Goal: Task Accomplishment & Management: Manage account settings

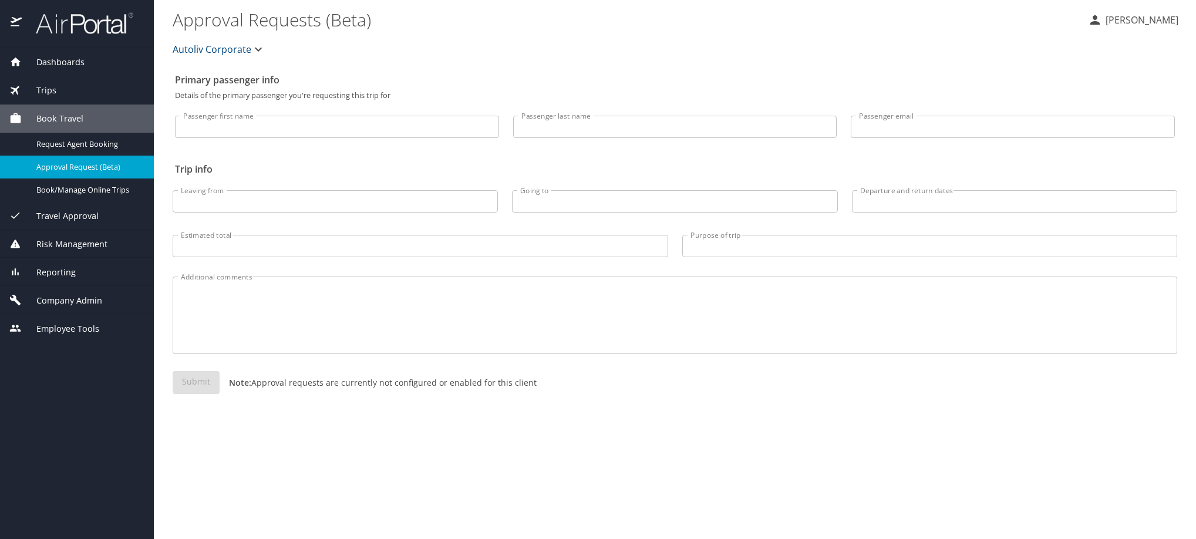
click at [55, 307] on span "Company Admin" at bounding box center [62, 300] width 80 height 13
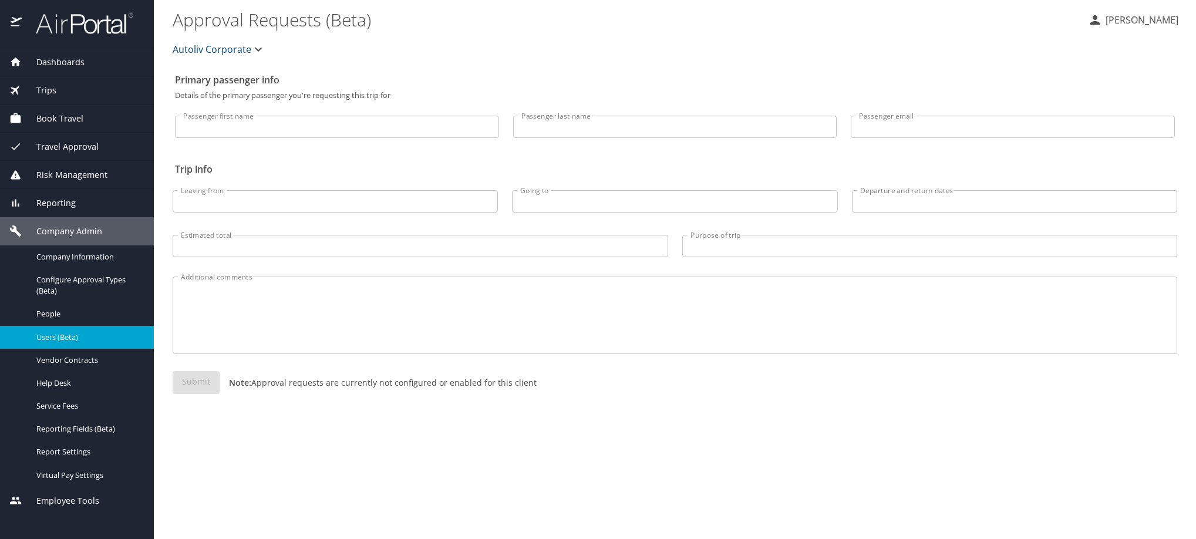
click at [69, 343] on span "Users (Beta)" at bounding box center [87, 337] width 103 height 11
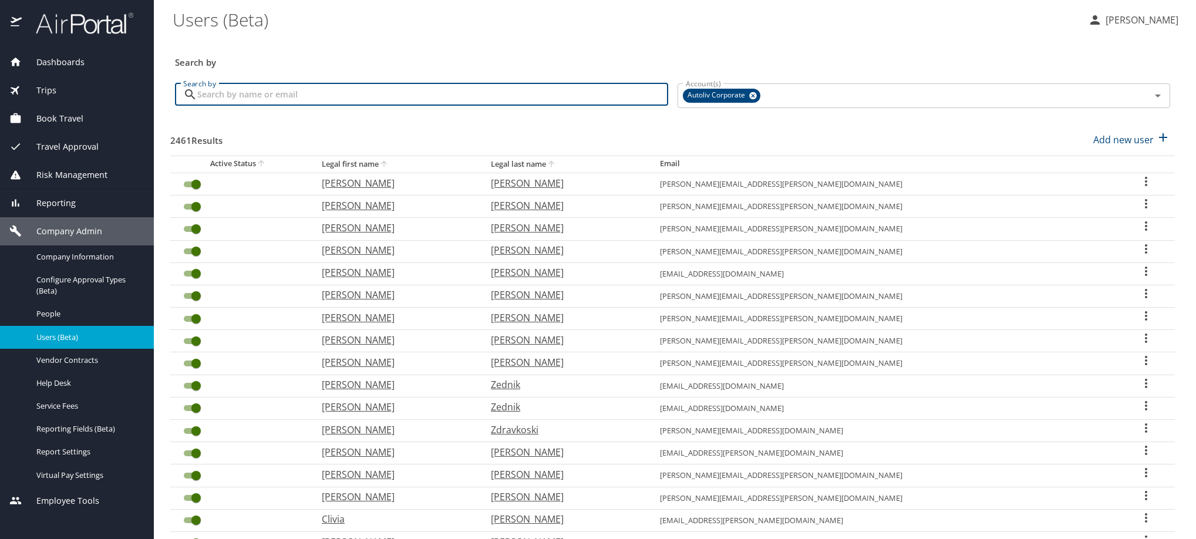
click at [386, 106] on input "Search by" at bounding box center [432, 94] width 471 height 22
type input "c"
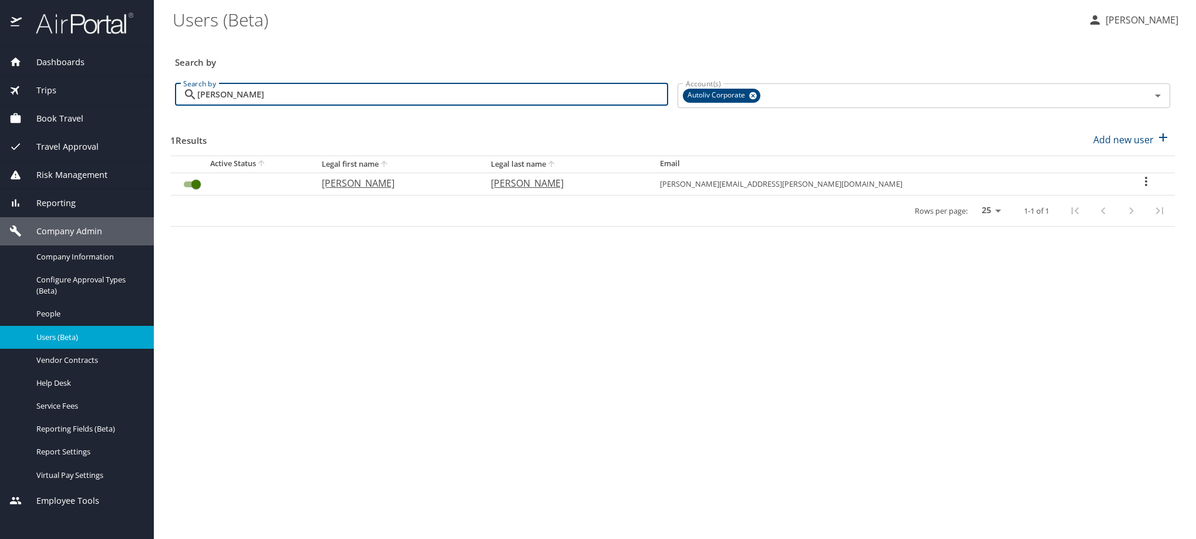
type input "[PERSON_NAME]"
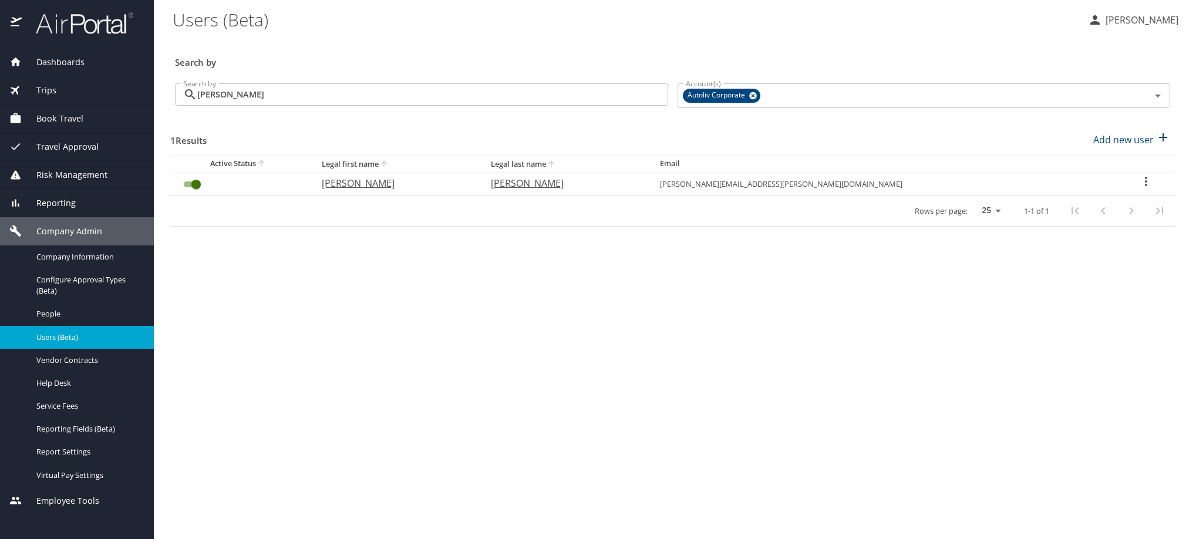
click at [1141, 188] on icon "User Search Table" at bounding box center [1146, 181] width 14 height 14
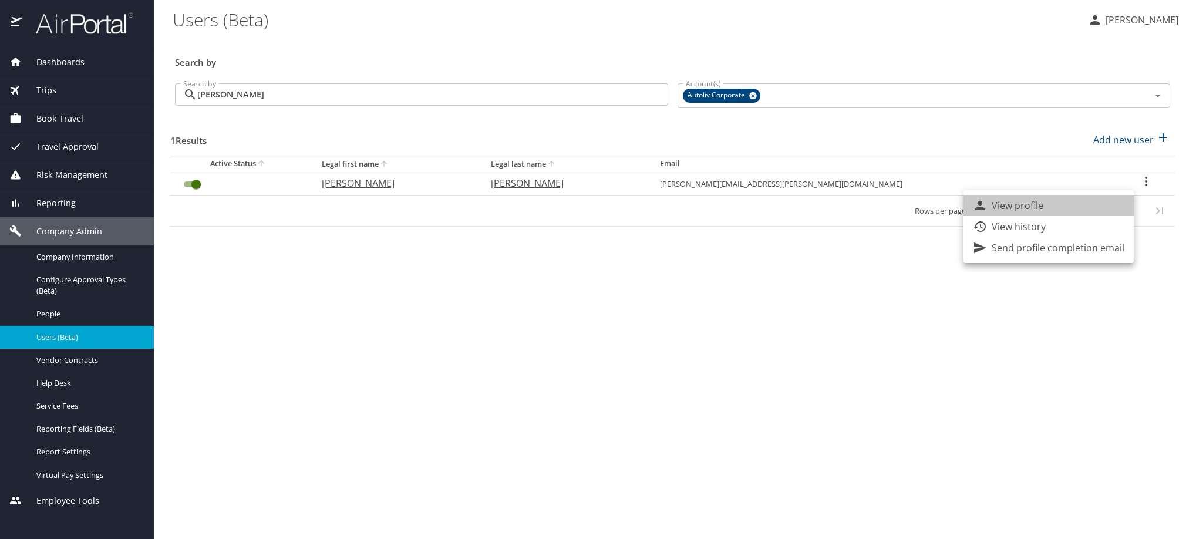
click at [1085, 216] on li "View profile" at bounding box center [1048, 205] width 170 height 21
select select "US"
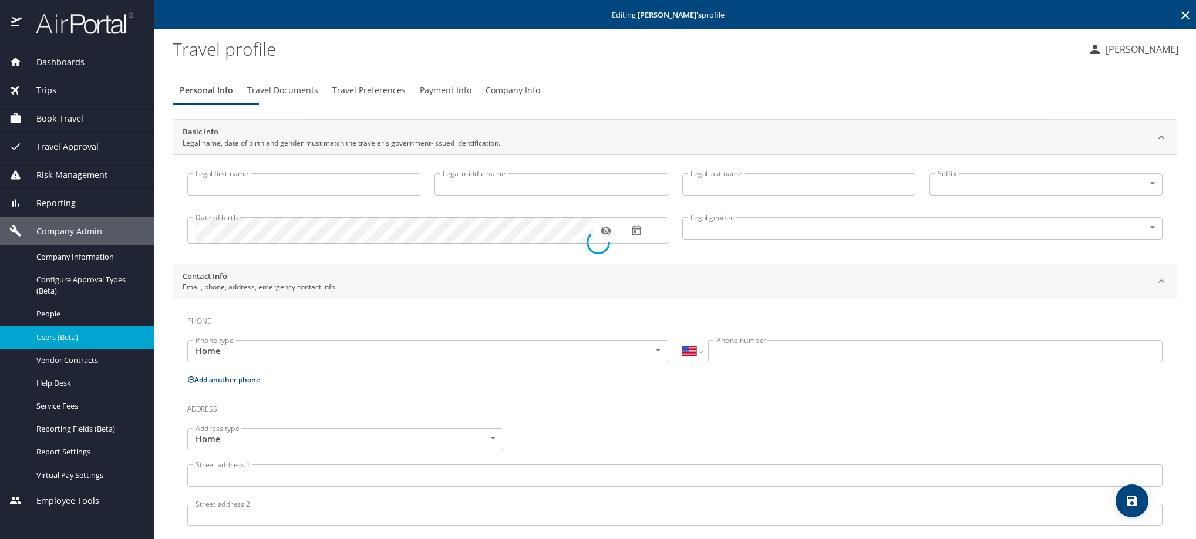
type input "[PERSON_NAME]"
type input "[DEMOGRAPHIC_DATA]"
select select "MX"
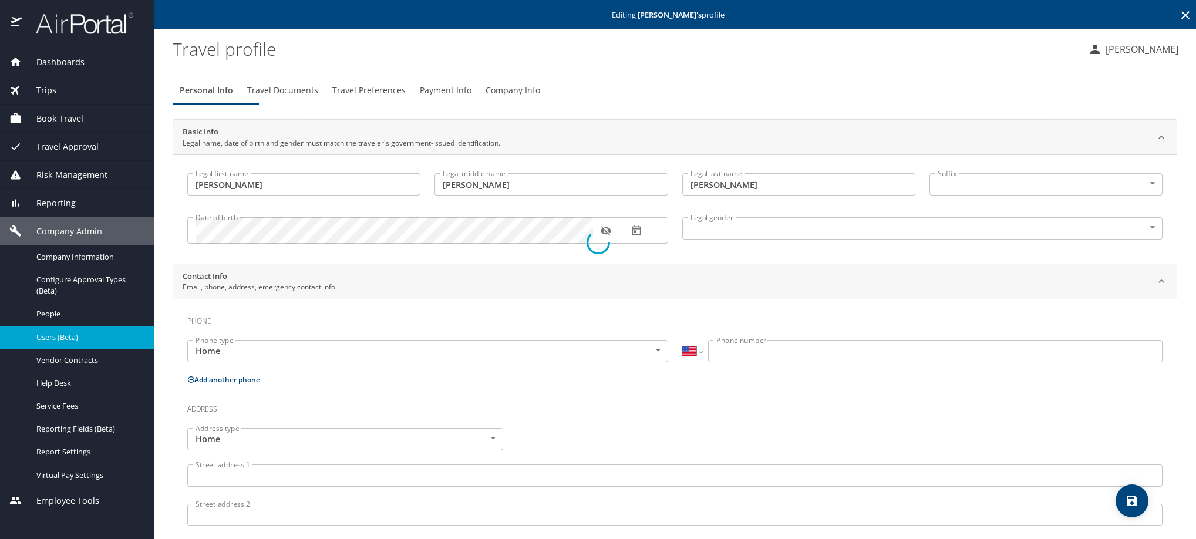
select select "MX"
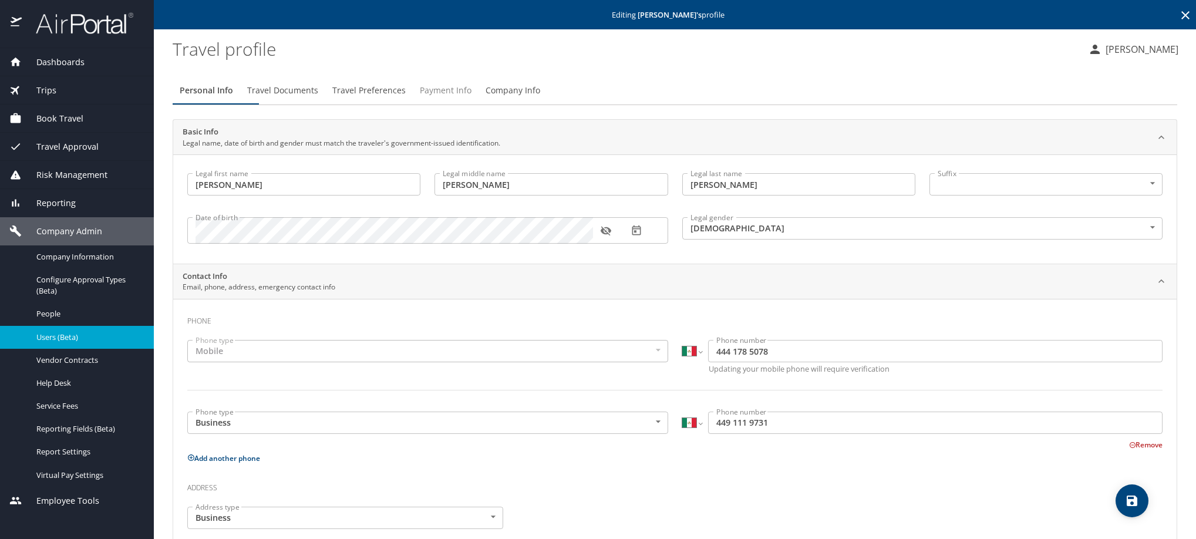
click at [471, 98] on span "Payment Info" at bounding box center [446, 90] width 52 height 15
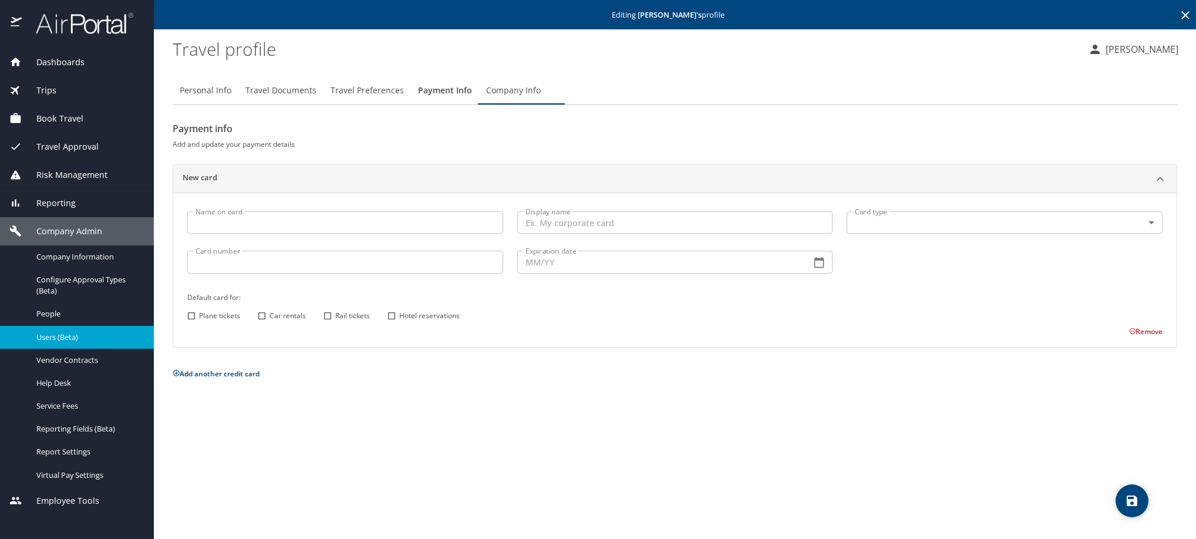
click at [1184, 16] on icon at bounding box center [1185, 15] width 8 height 8
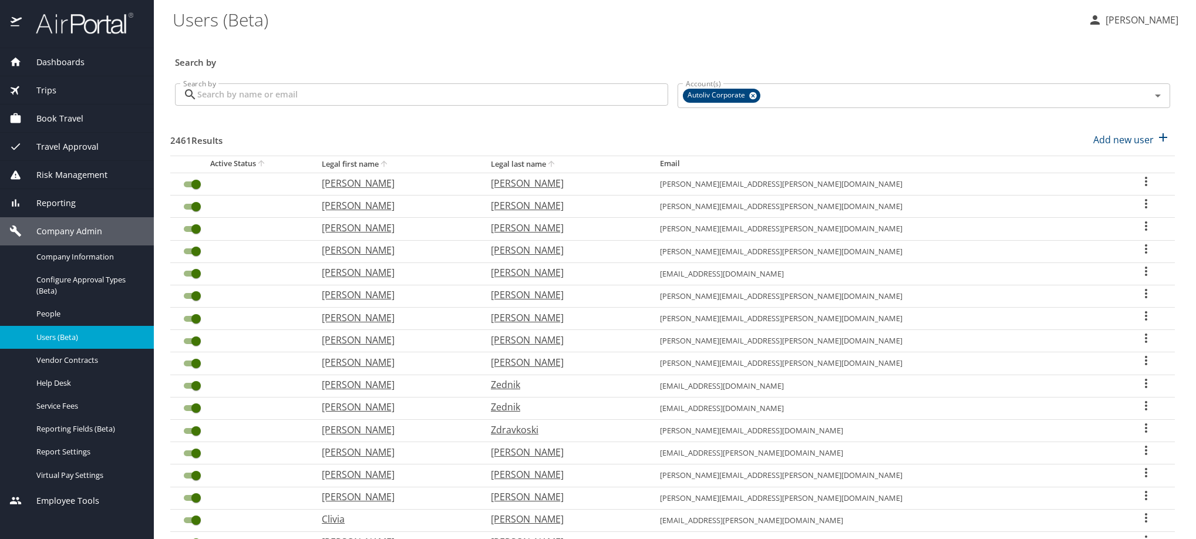
click at [571, 99] on input "Search by" at bounding box center [432, 94] width 471 height 22
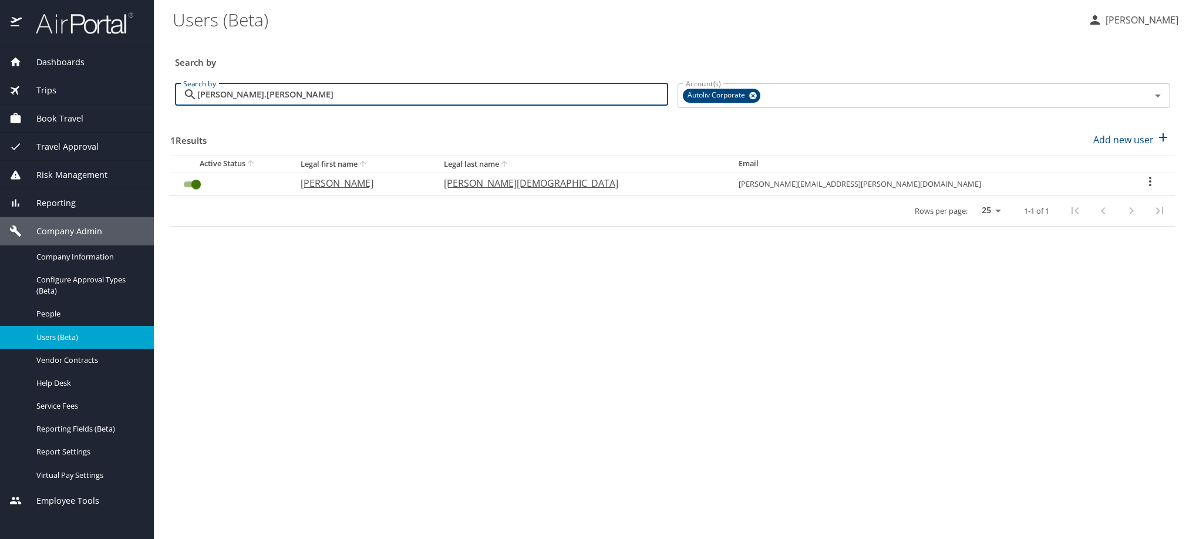
type input "[PERSON_NAME].[PERSON_NAME]"
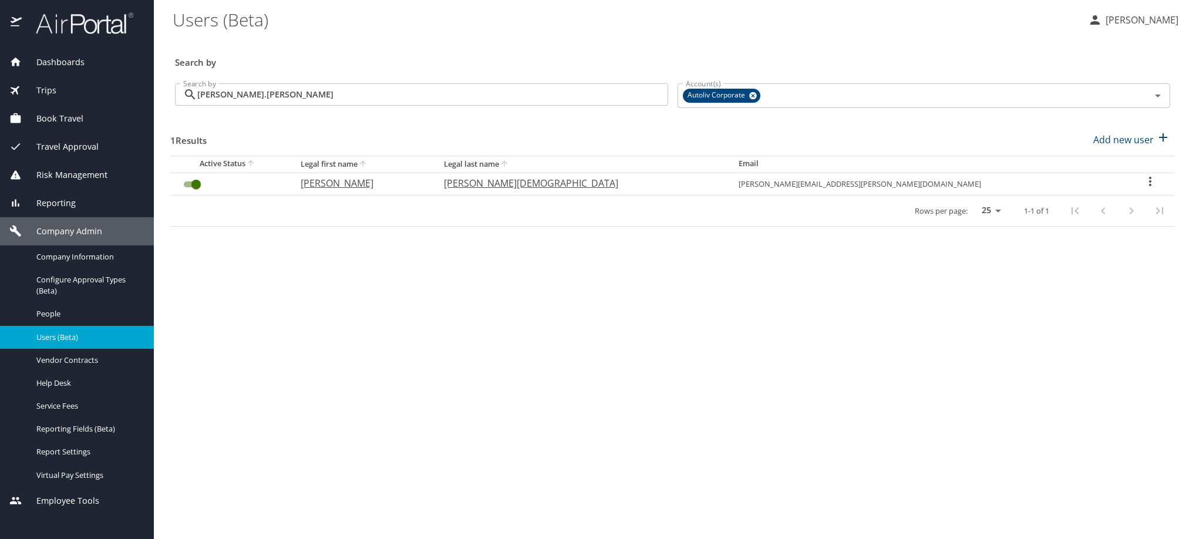
click at [1143, 188] on icon "User Search Table" at bounding box center [1150, 181] width 14 height 14
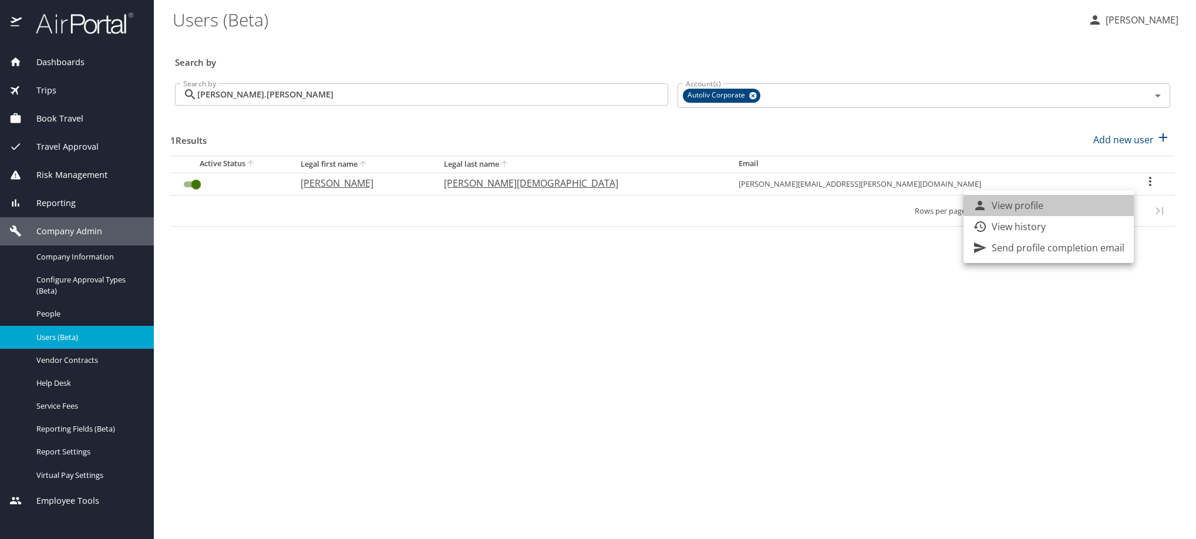
click at [1124, 212] on li "View profile" at bounding box center [1048, 205] width 170 height 21
select select "US"
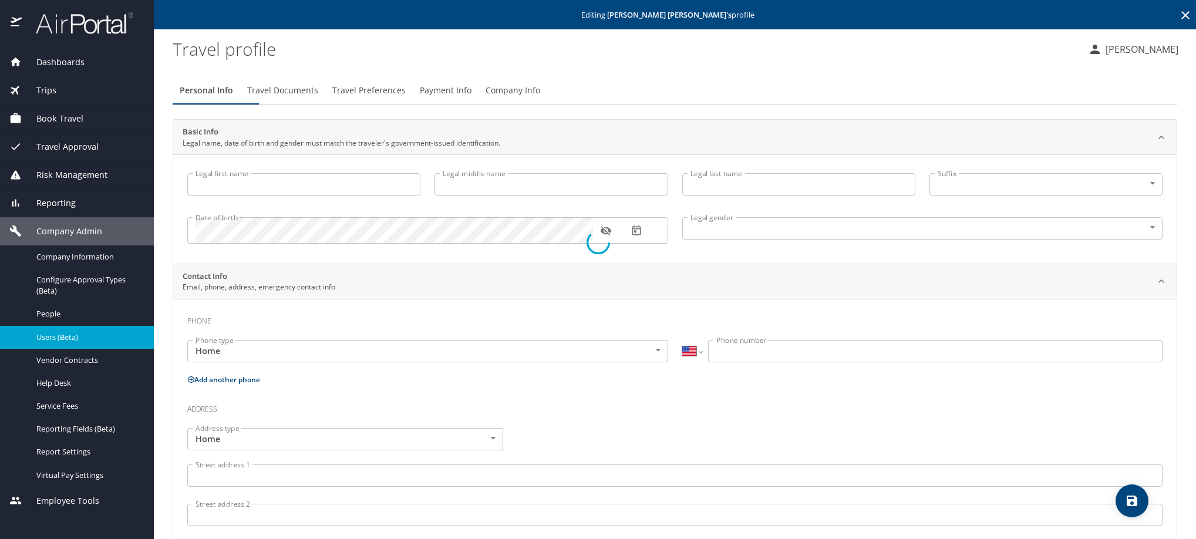
type input "[PERSON_NAME]"
type input "[PERSON_NAME][DEMOGRAPHIC_DATA]"
type input "[DEMOGRAPHIC_DATA]"
type input "[PERSON_NAME]"
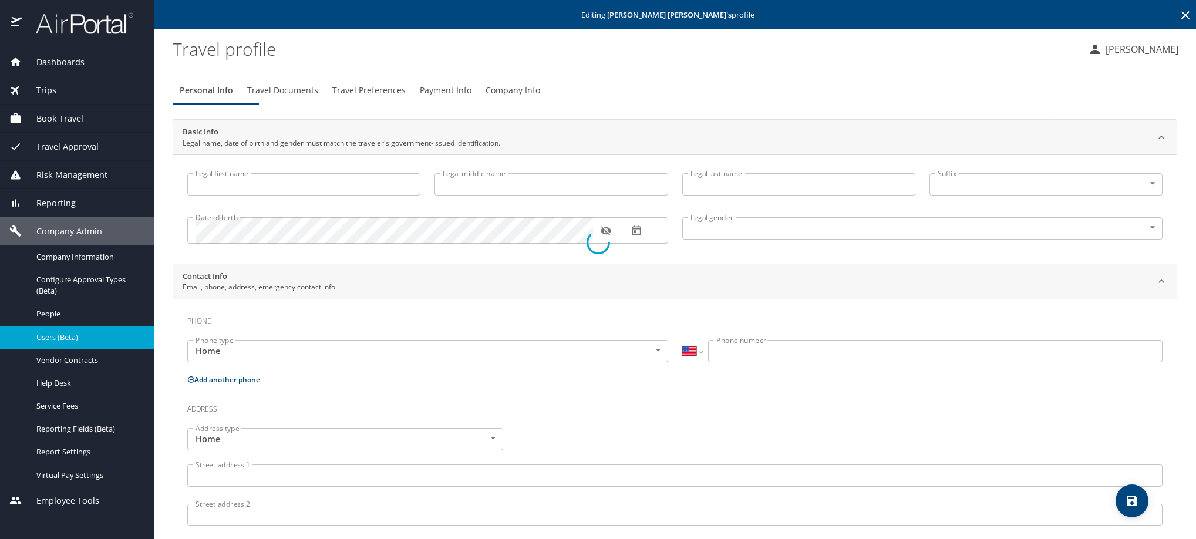
select select "MX"
type input "442 186 3135"
select select "MX"
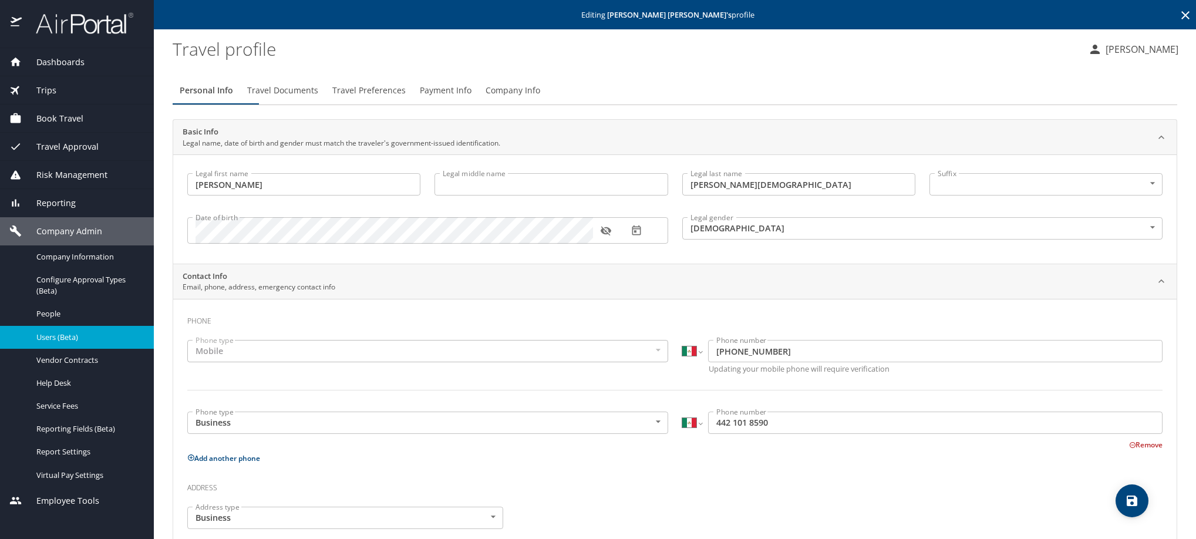
click at [406, 98] on span "Travel Preferences" at bounding box center [368, 90] width 73 height 15
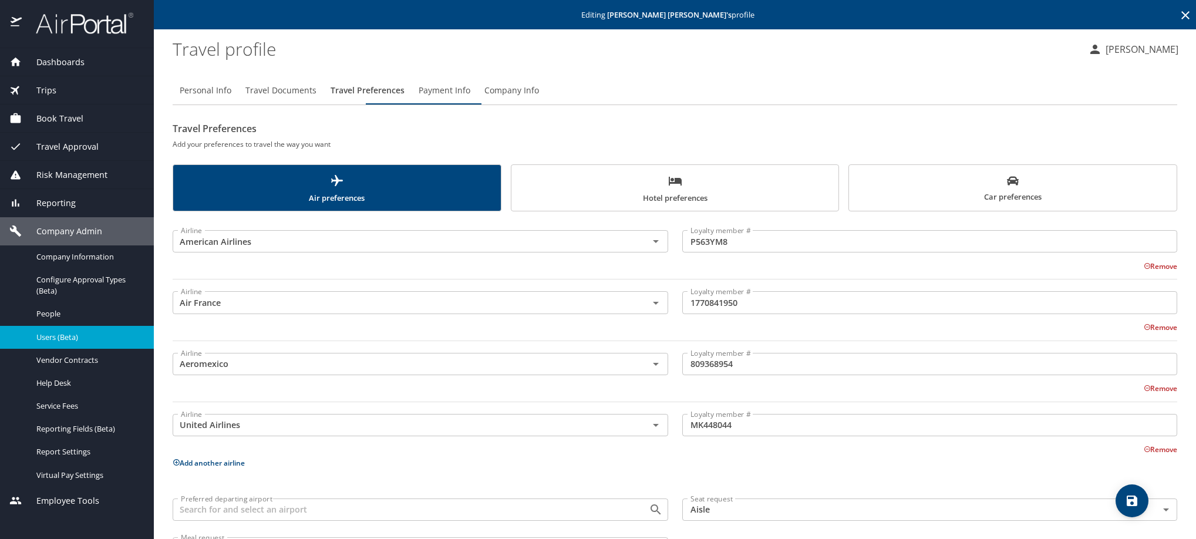
click at [477, 104] on button "Payment Info" at bounding box center [444, 90] width 66 height 28
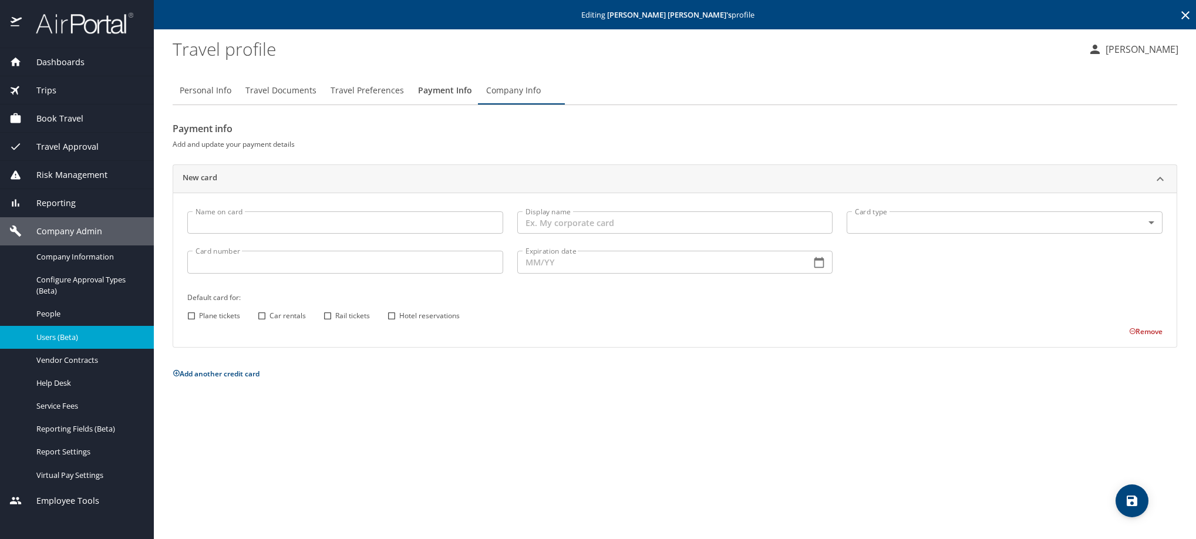
click at [1180, 21] on icon at bounding box center [1185, 15] width 14 height 14
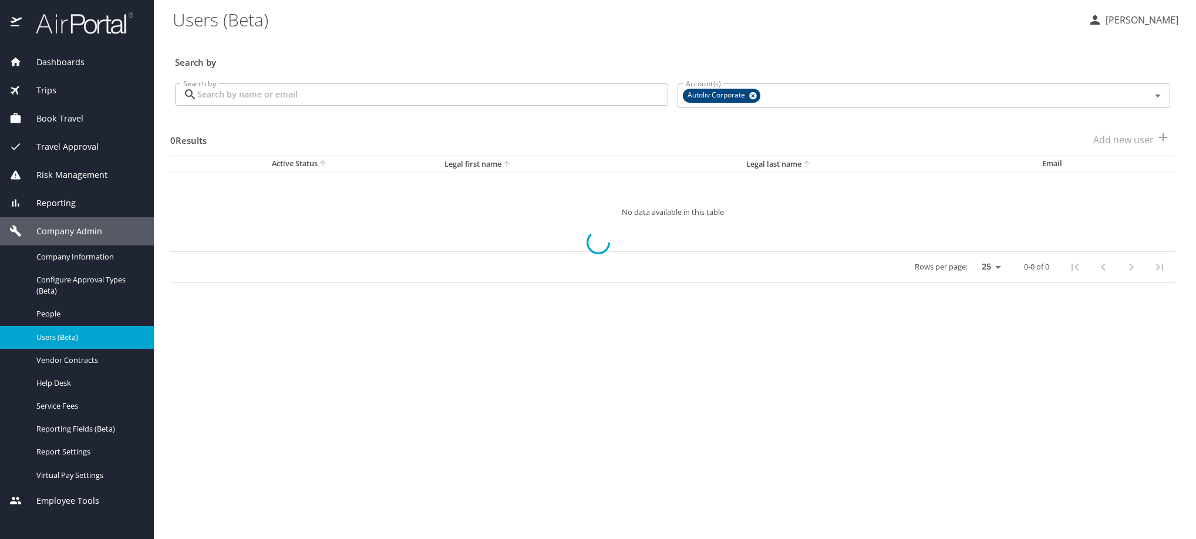
click at [439, 96] on input "Search by" at bounding box center [432, 94] width 471 height 22
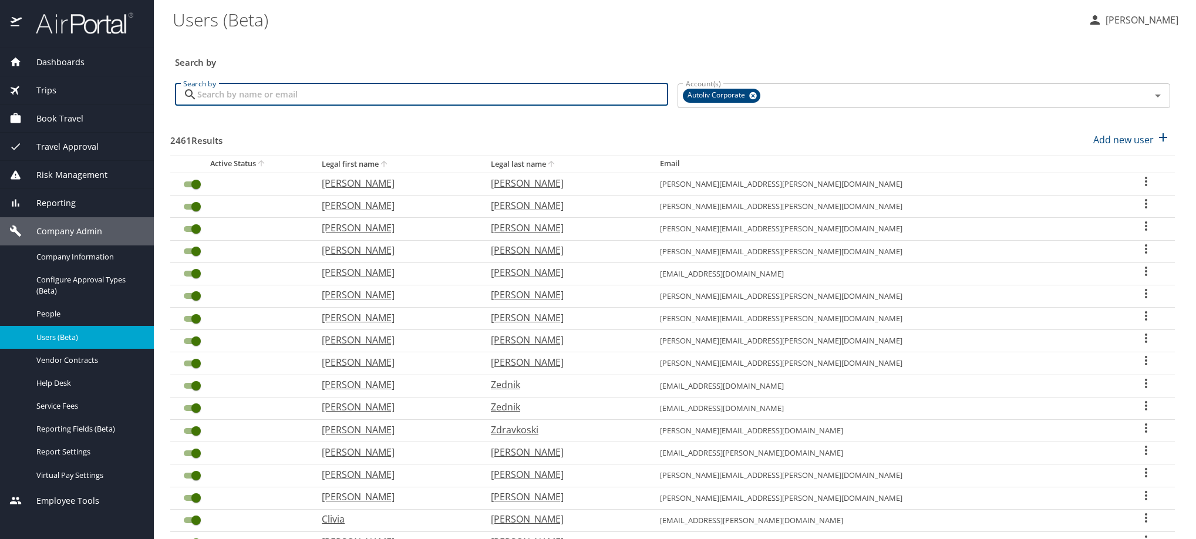
click at [437, 103] on input "Search by" at bounding box center [432, 94] width 471 height 22
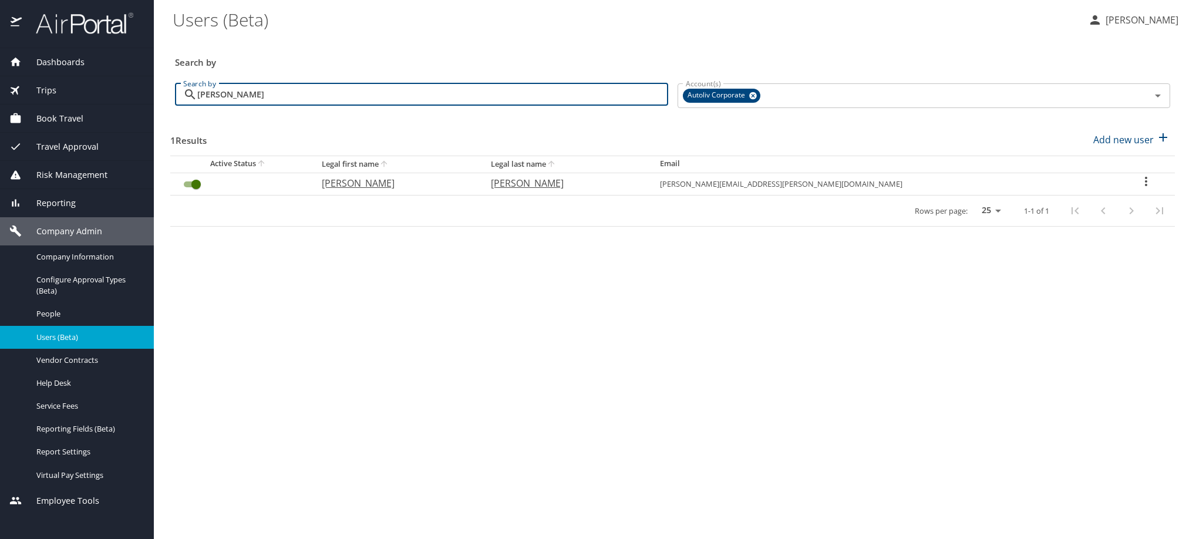
type input "[PERSON_NAME]"
click at [1139, 188] on icon "User Search Table" at bounding box center [1146, 181] width 14 height 14
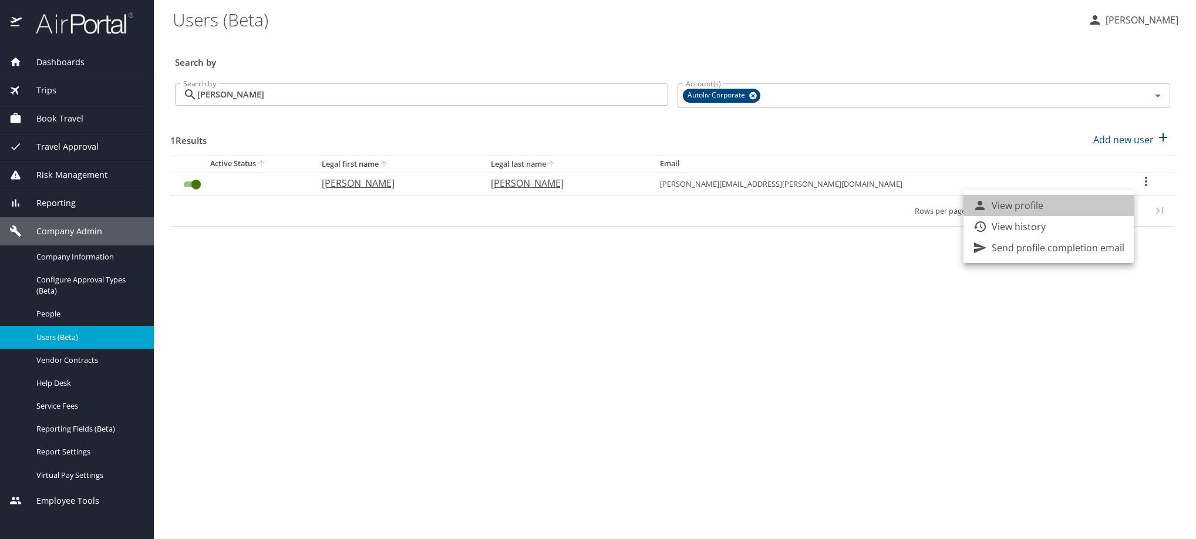
click at [1043, 210] on p "View profile" at bounding box center [1017, 205] width 52 height 14
select select "US"
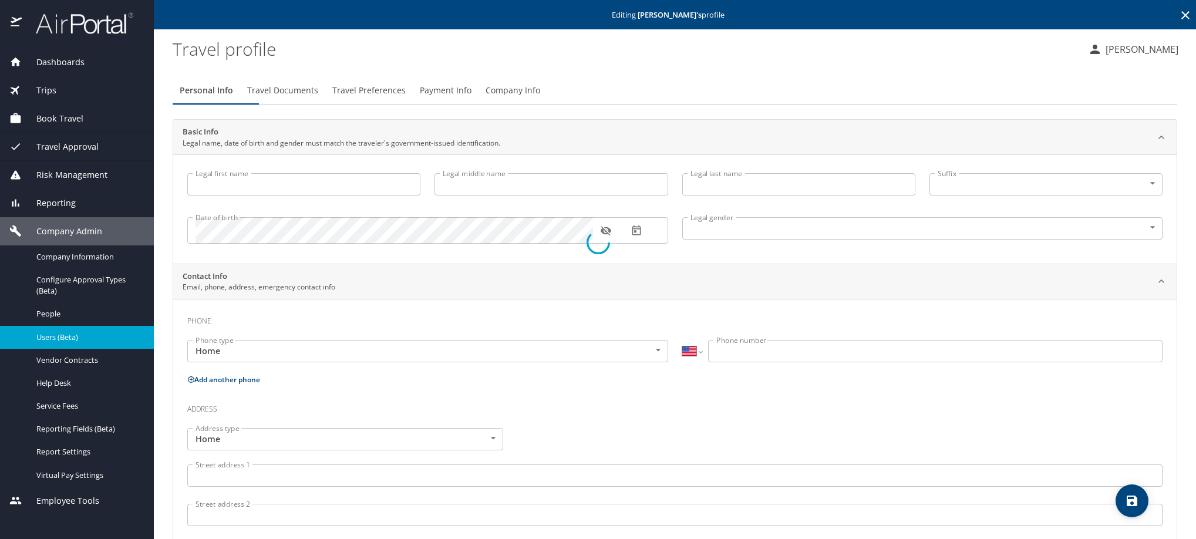
type input "[PERSON_NAME]"
type input "[DEMOGRAPHIC_DATA]"
select select "MX"
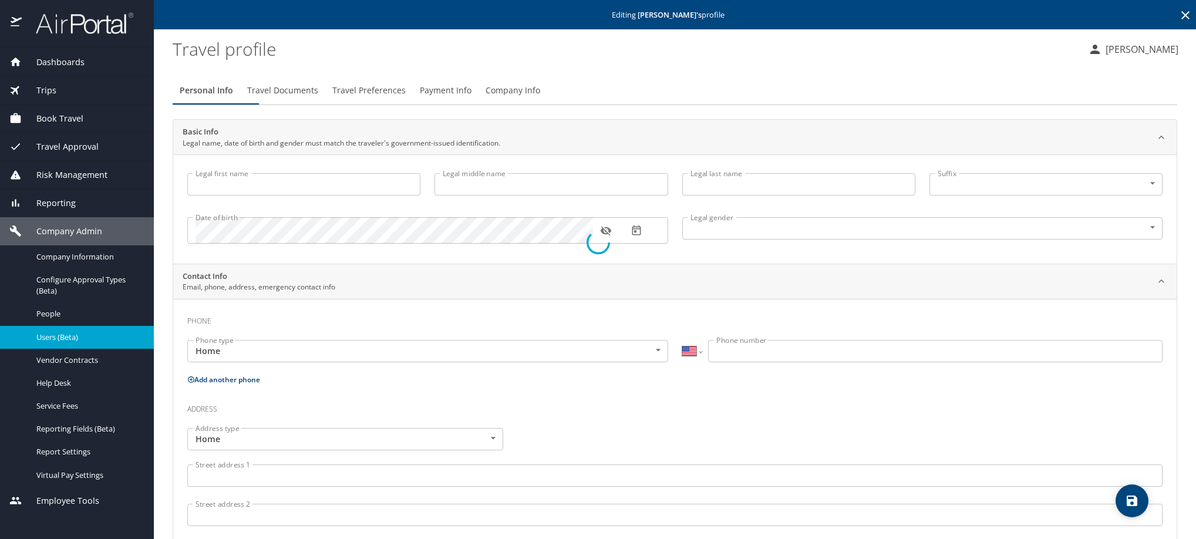
select select "MX"
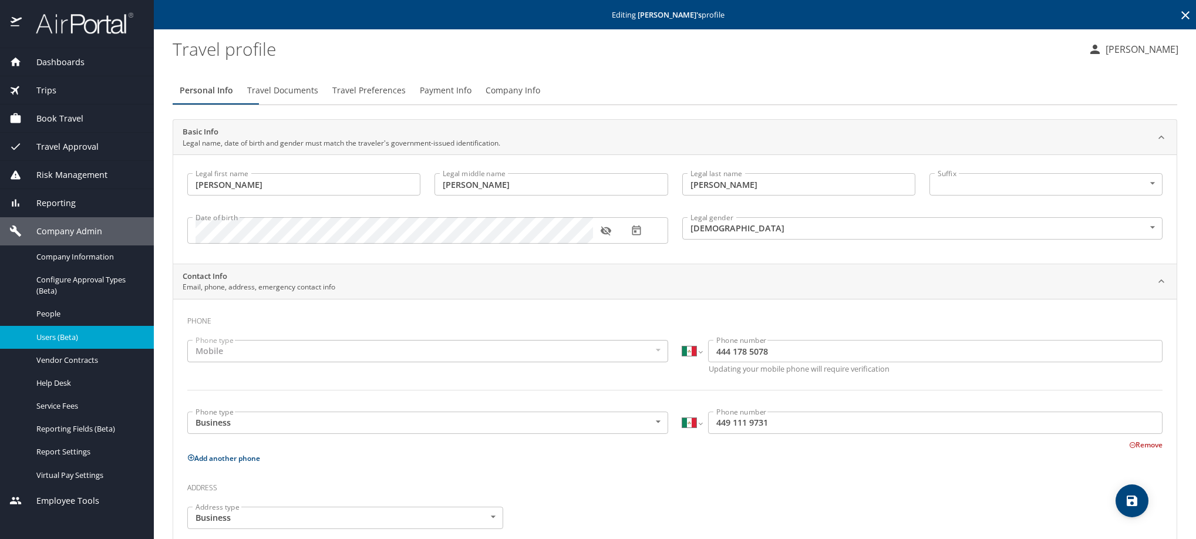
click at [406, 98] on span "Travel Preferences" at bounding box center [368, 90] width 73 height 15
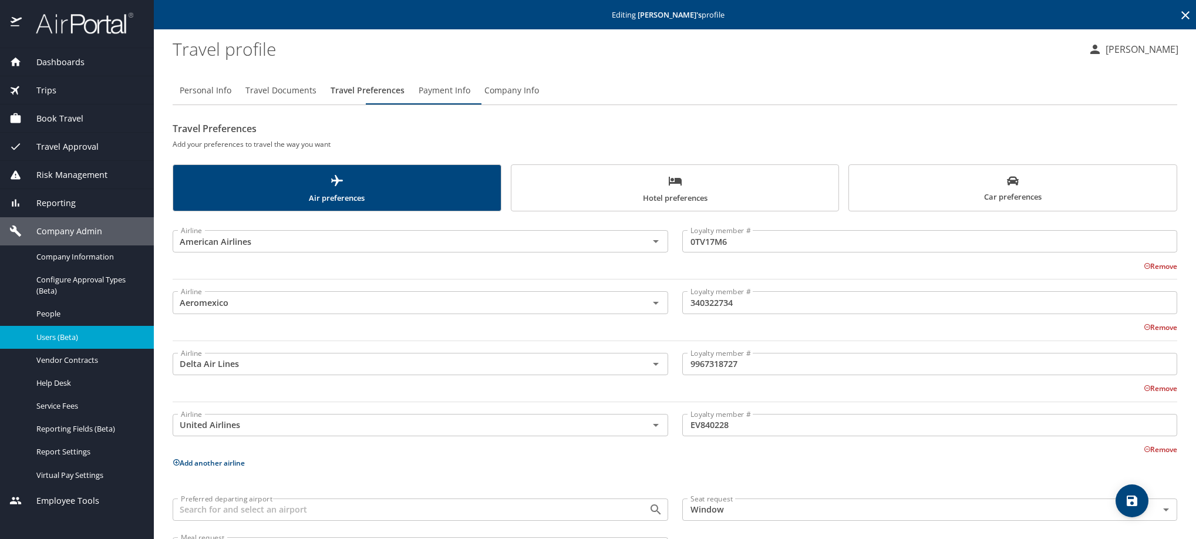
click at [470, 98] on span "Payment Info" at bounding box center [445, 90] width 52 height 15
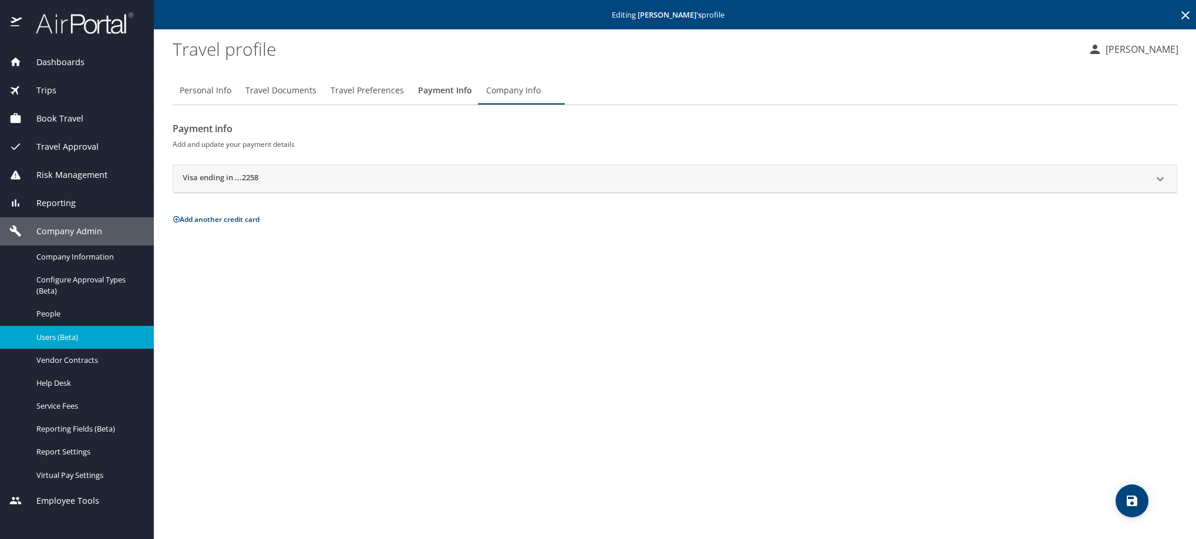
click at [222, 186] on h2 "Visa ending in ...2258" at bounding box center [221, 179] width 76 height 14
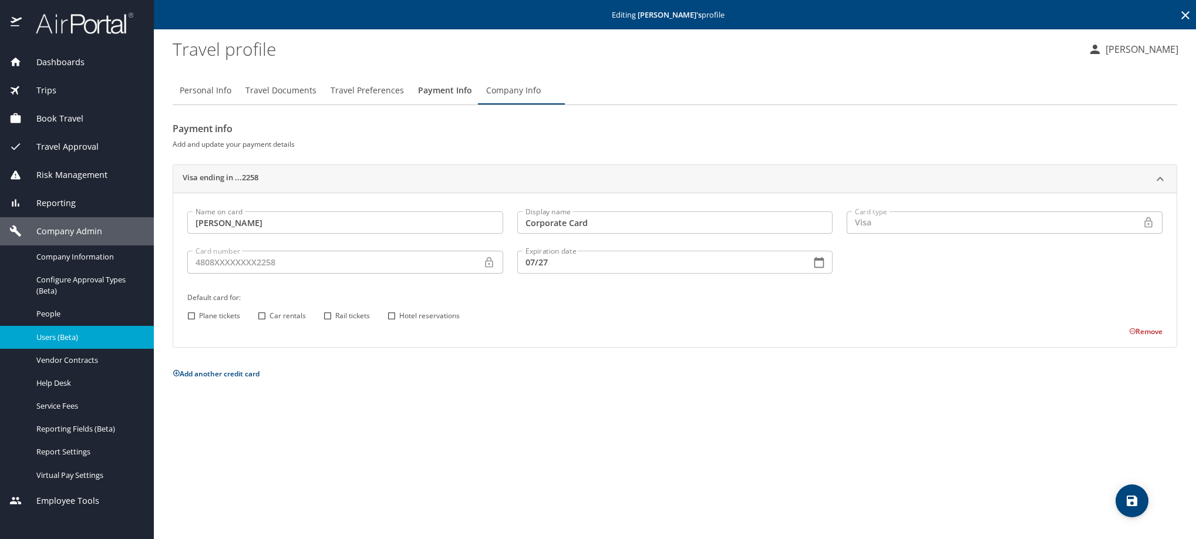
click at [261, 323] on input "Car rentals" at bounding box center [261, 315] width 15 height 15
checkbox input "true"
click at [333, 323] on input "Rail tickets" at bounding box center [327, 315] width 15 height 15
checkbox input "true"
click at [390, 323] on input "Hotel reservations" at bounding box center [391, 315] width 15 height 15
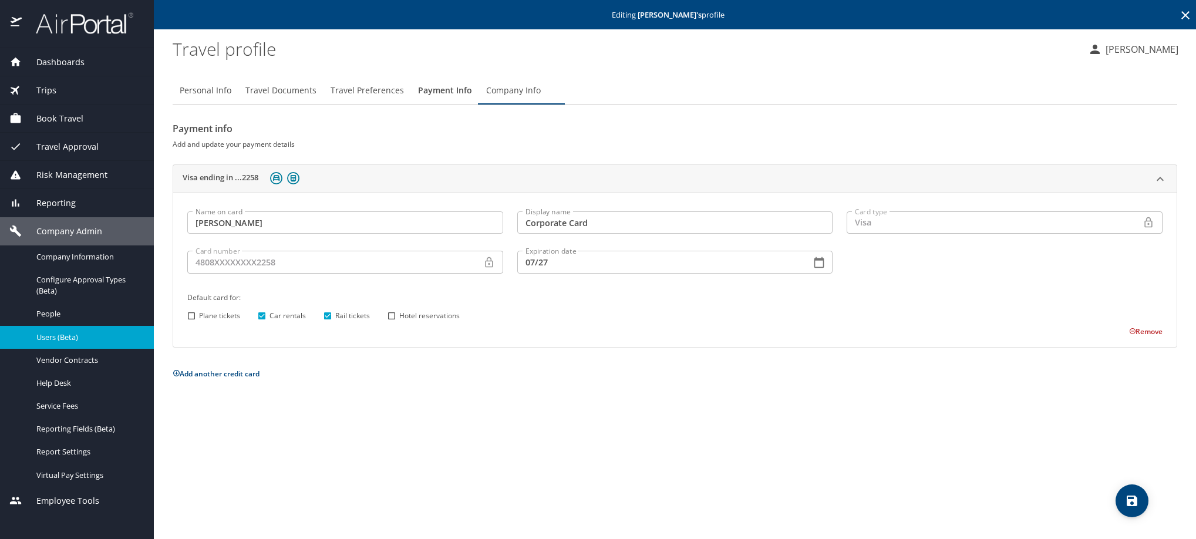
checkbox input "true"
click at [1126, 502] on icon "save" at bounding box center [1131, 500] width 11 height 11
click at [1181, 15] on icon at bounding box center [1185, 15] width 8 height 8
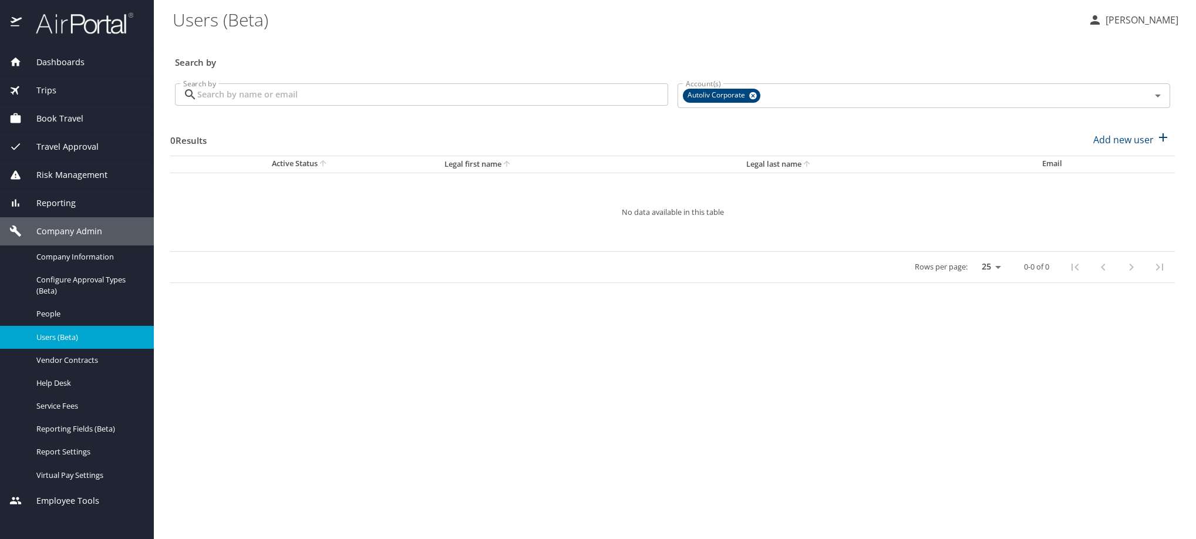
click at [470, 106] on input "Search by" at bounding box center [432, 94] width 471 height 22
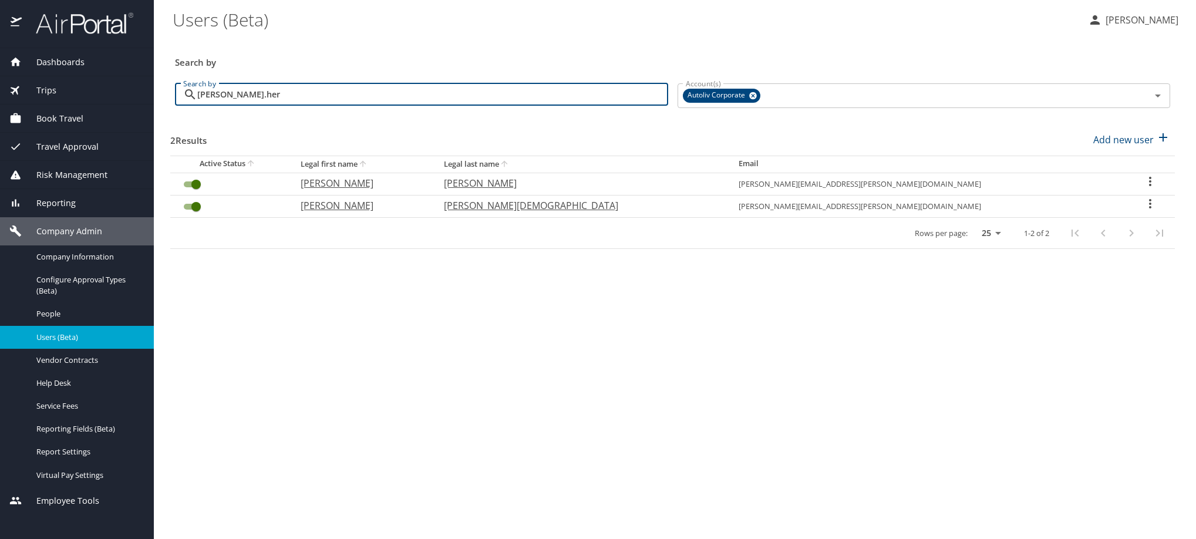
type input "[PERSON_NAME].her"
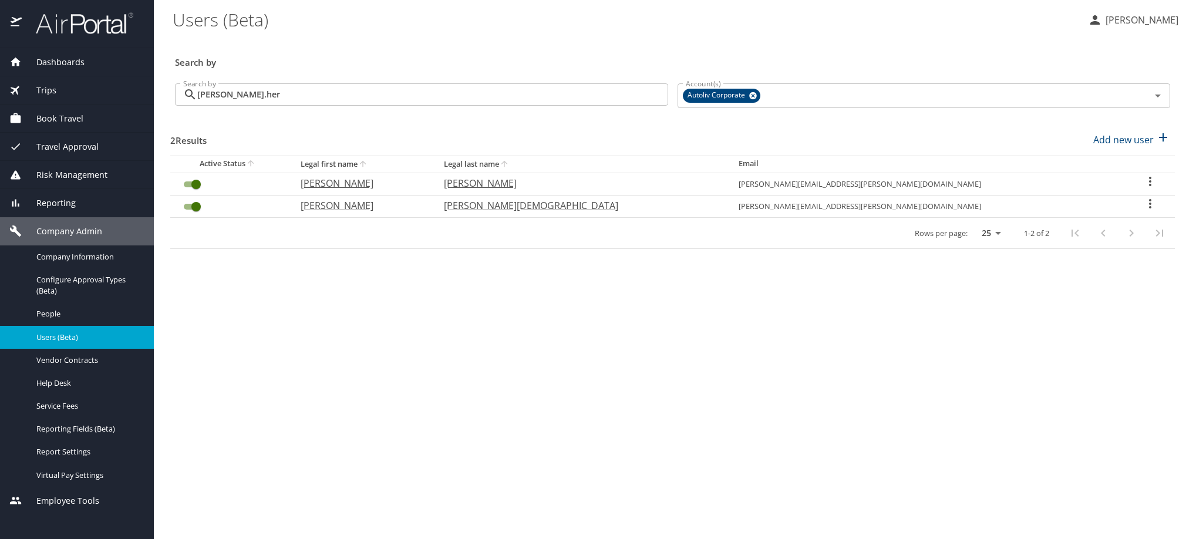
click at [1149, 208] on icon "User Search Table" at bounding box center [1150, 203] width 2 height 9
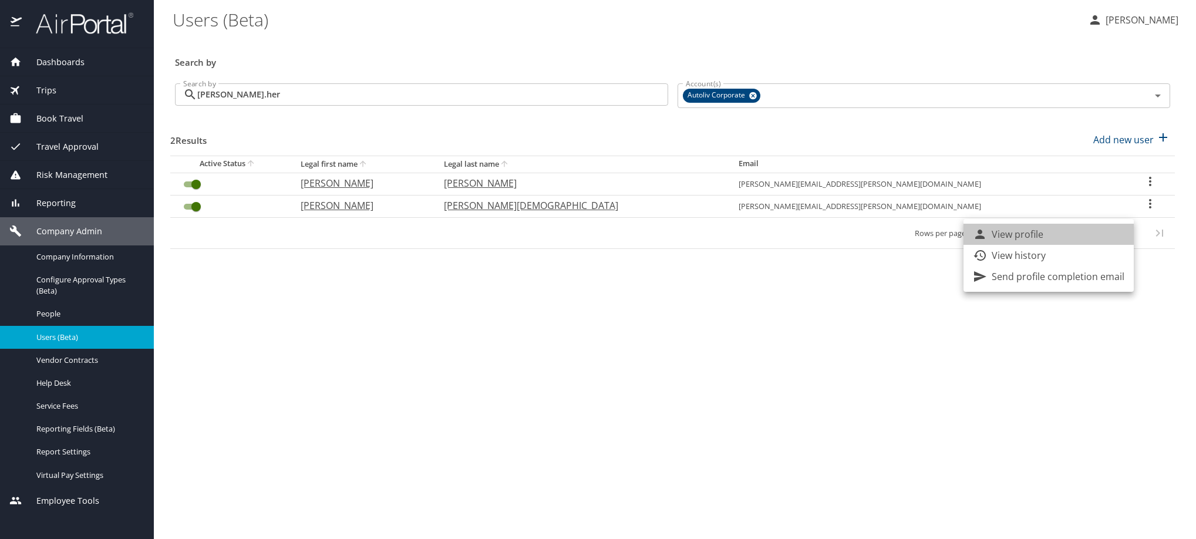
click at [1115, 240] on li "View profile" at bounding box center [1048, 234] width 170 height 21
select select "US"
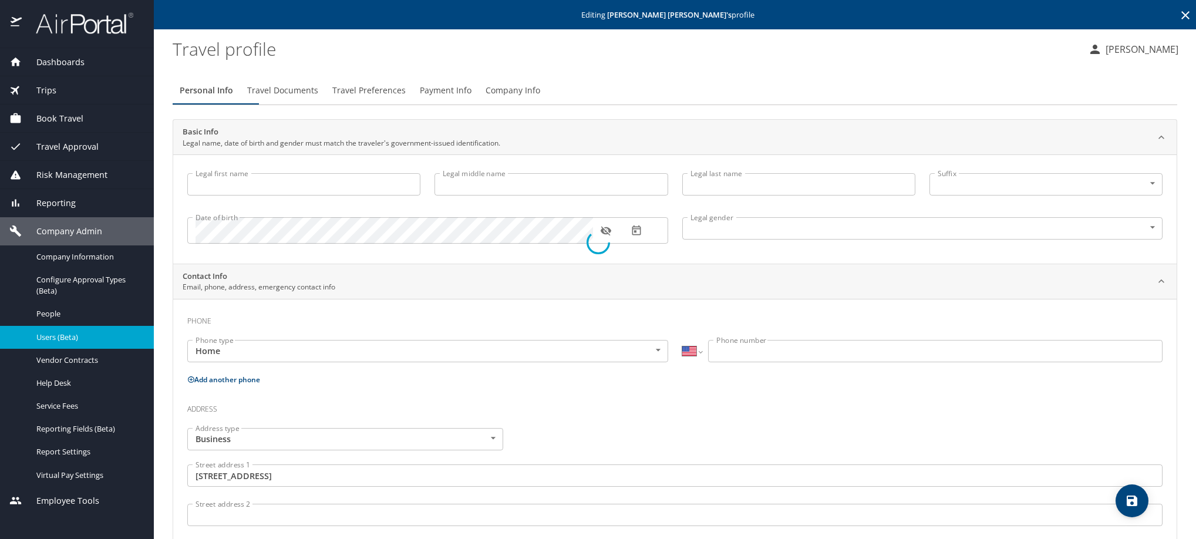
type input "[PERSON_NAME]"
type input "[PERSON_NAME][DEMOGRAPHIC_DATA]"
type input "[DEMOGRAPHIC_DATA]"
type input "[PERSON_NAME]"
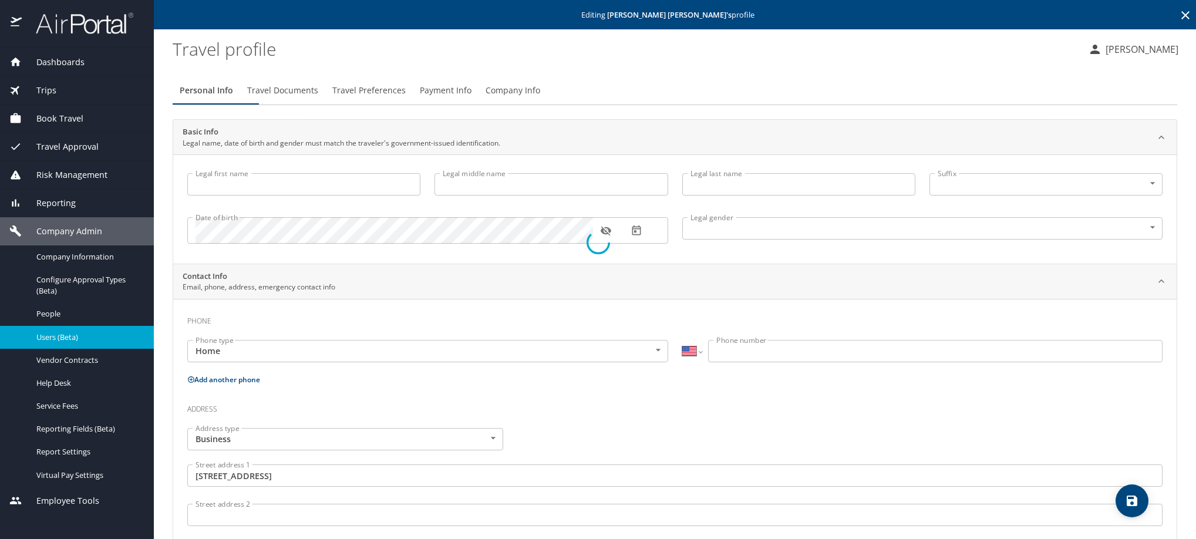
select select "MX"
type input "442 186 3135"
type input "[GEOGRAPHIC_DATA]"
type input "[US_STATE]"
type input "[GEOGRAPHIC_DATA]"
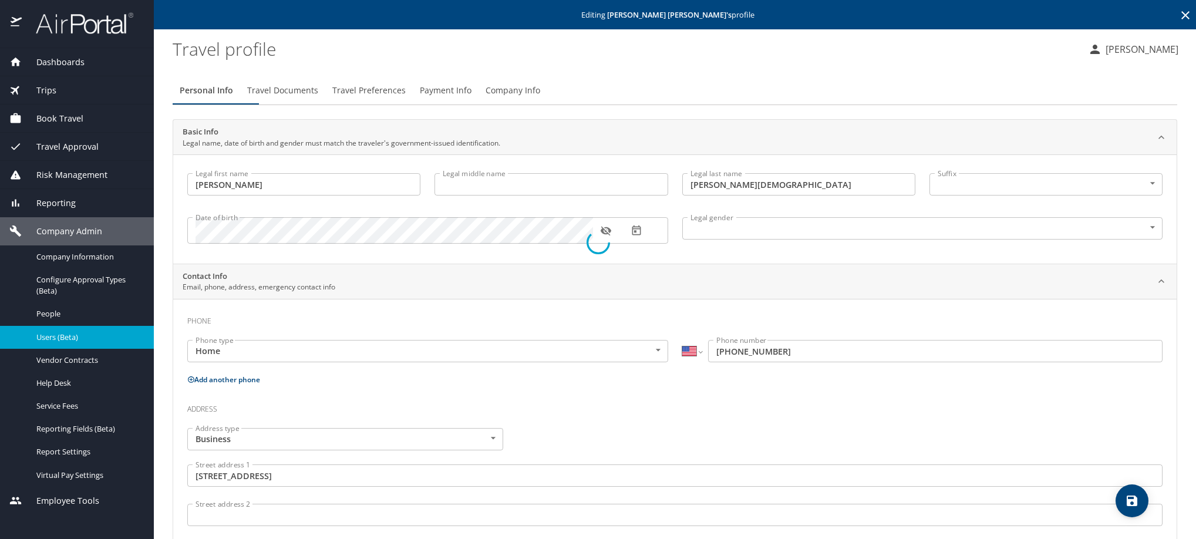
select select "MX"
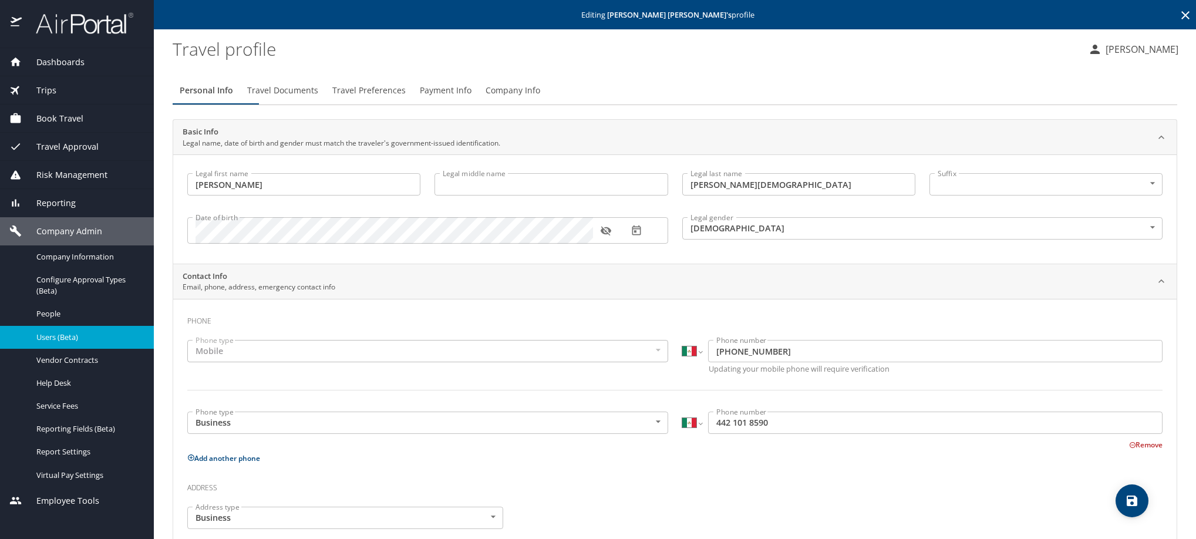
click at [471, 98] on span "Payment Info" at bounding box center [446, 90] width 52 height 15
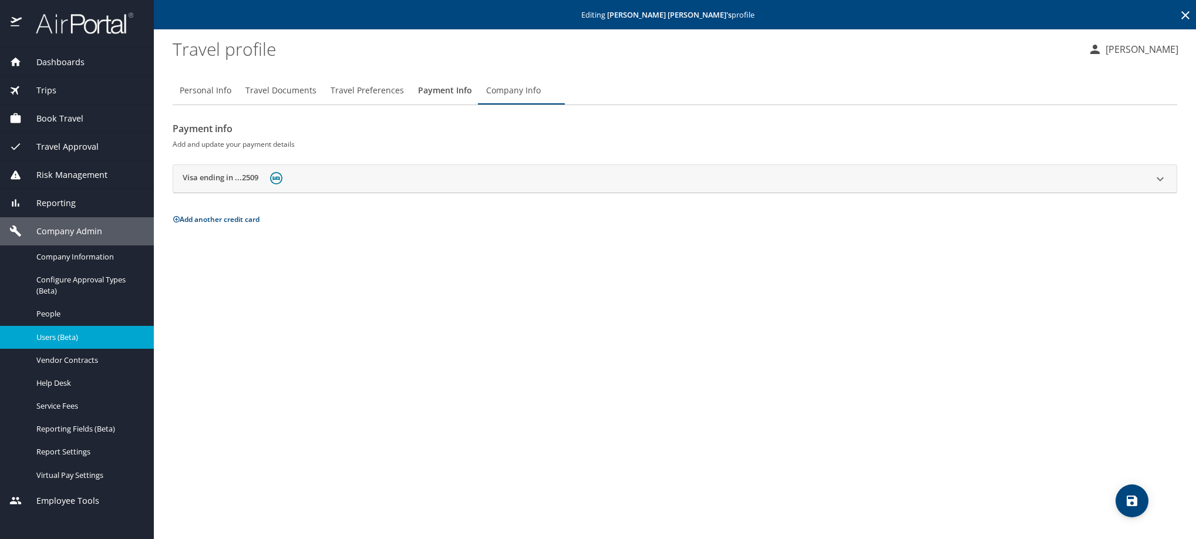
click at [239, 186] on h2 "Visa ending in ...2509" at bounding box center [221, 179] width 76 height 14
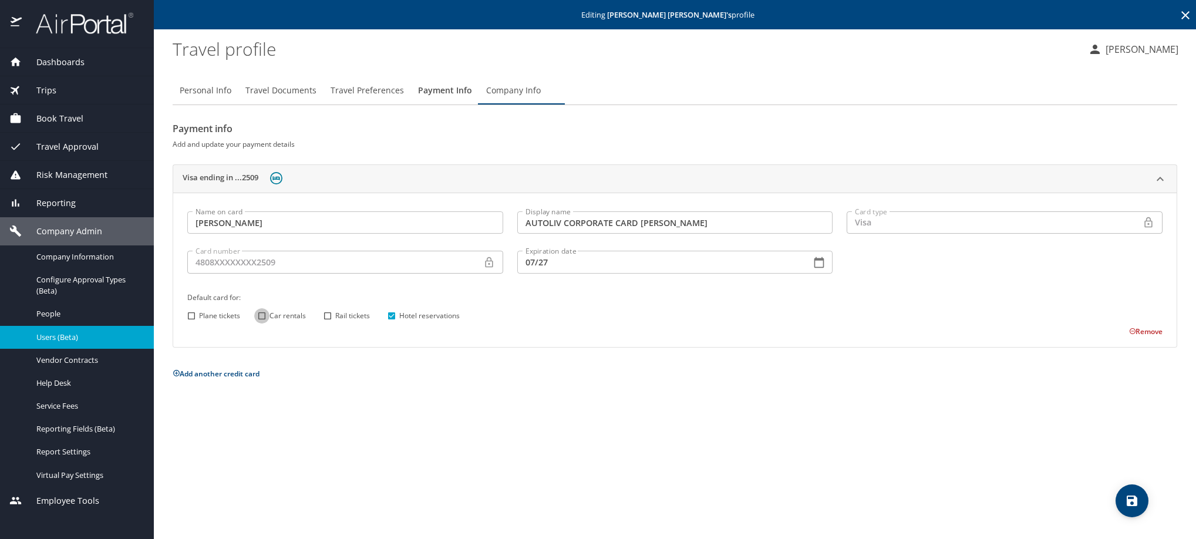
click at [259, 323] on input "Car rentals" at bounding box center [261, 315] width 15 height 15
checkbox input "true"
click at [322, 323] on input "Rail tickets" at bounding box center [327, 315] width 15 height 15
checkbox input "true"
click at [1125, 502] on icon "save" at bounding box center [1132, 501] width 14 height 14
